Goal: Find specific page/section: Find specific page/section

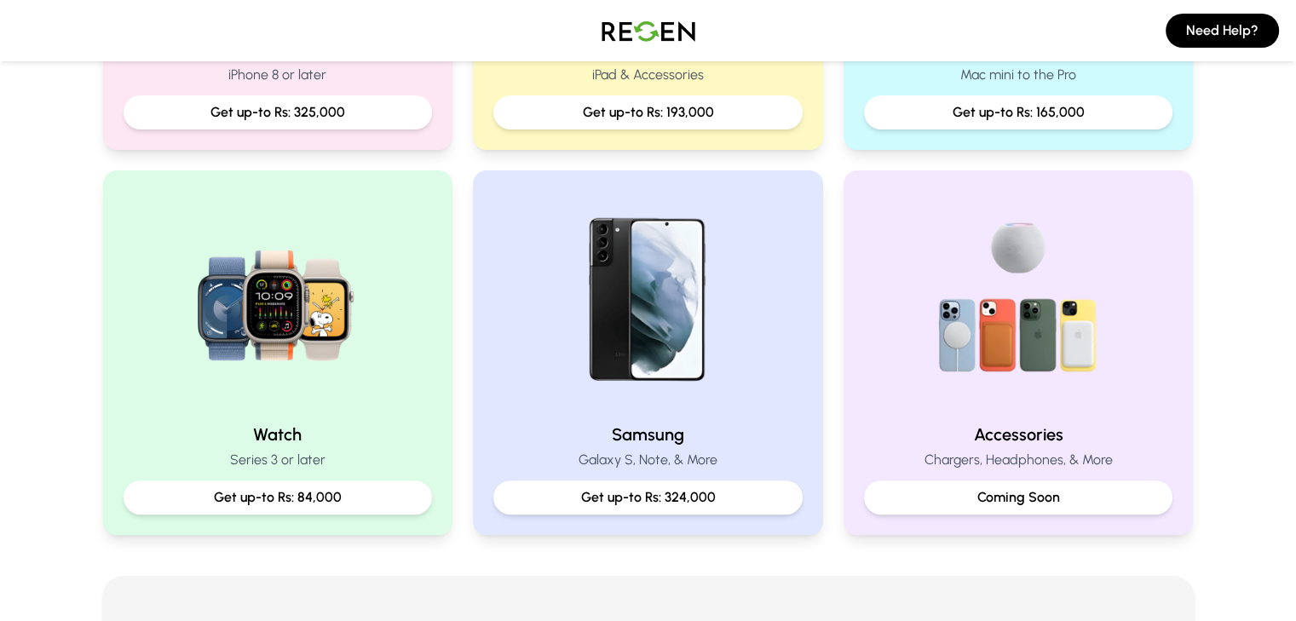
scroll to position [637, 0]
click at [725, 406] on img at bounding box center [647, 300] width 218 height 218
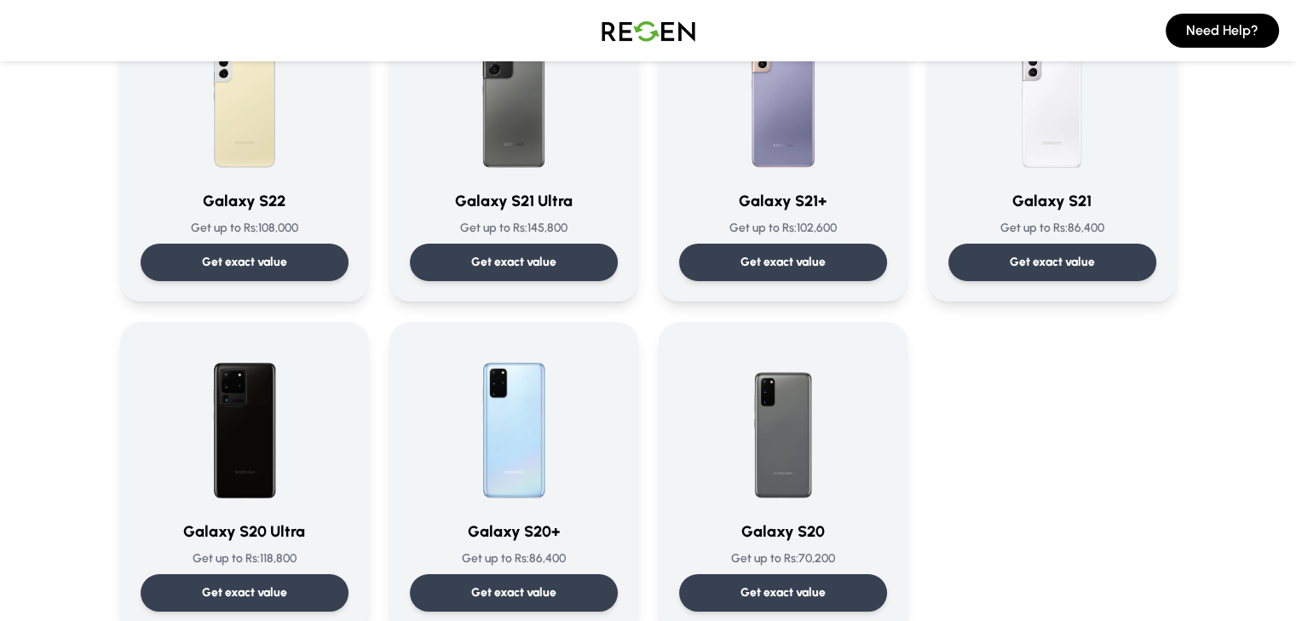
scroll to position [866, 0]
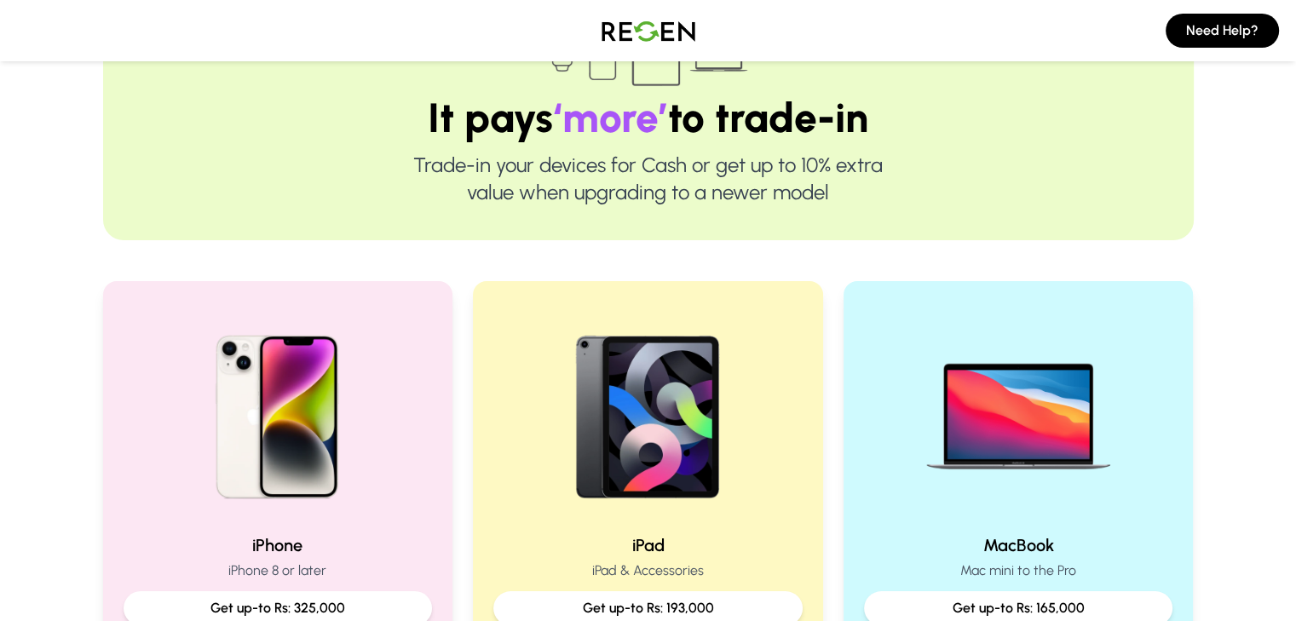
scroll to position [142, 0]
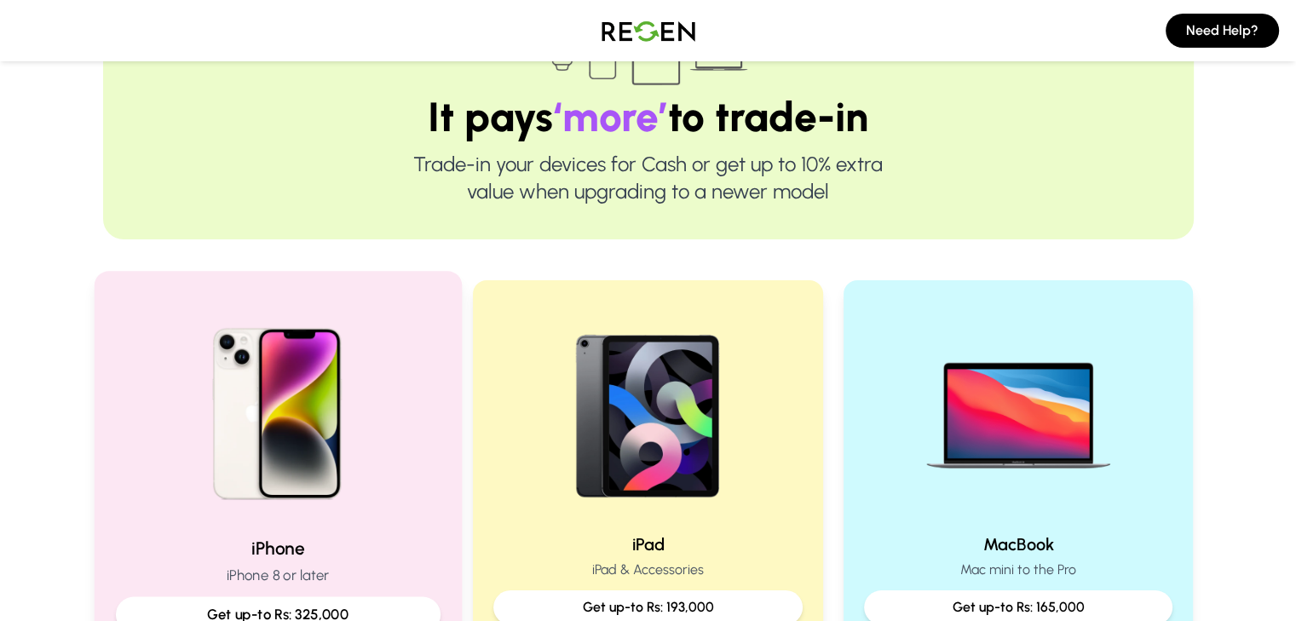
click at [399, 449] on div at bounding box center [277, 407] width 325 height 229
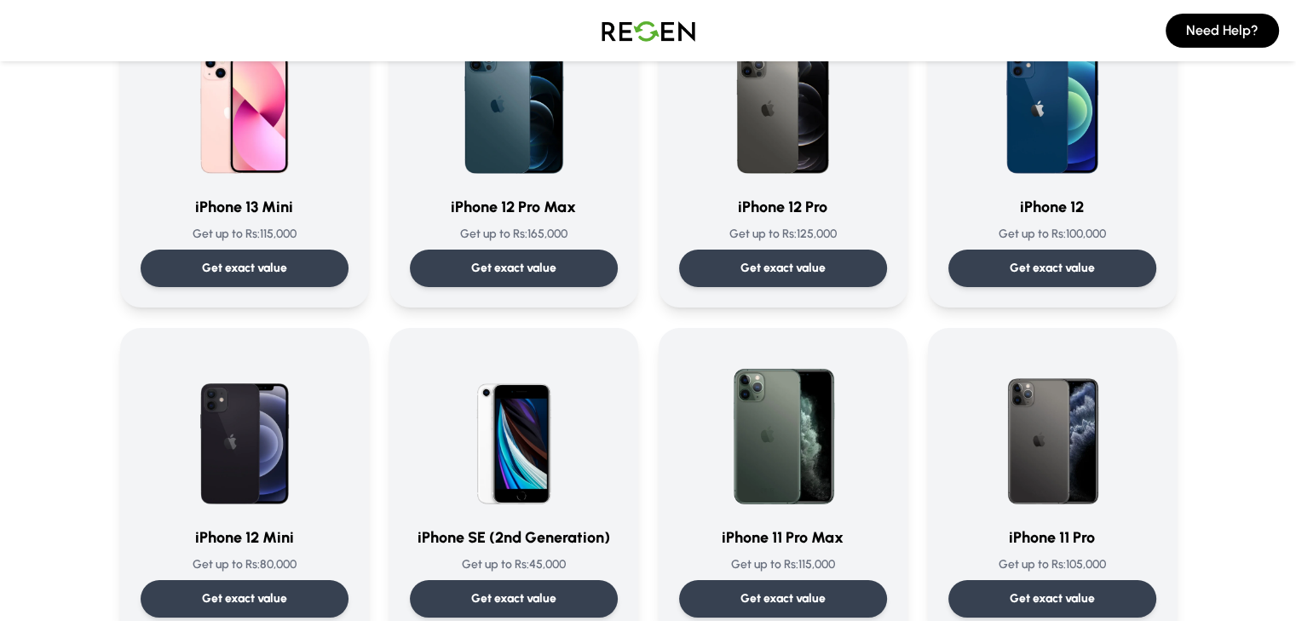
scroll to position [1188, 0]
